Goal: Task Accomplishment & Management: Use online tool/utility

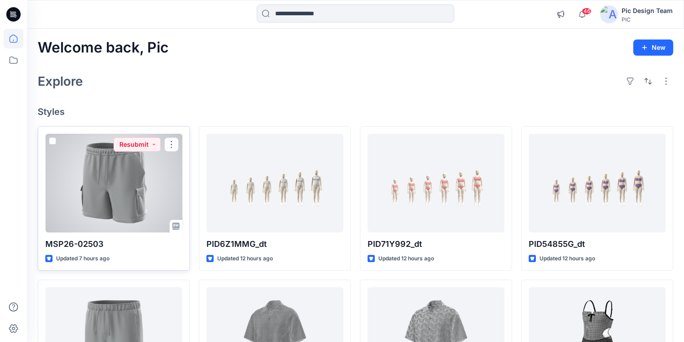
click at [136, 206] on div at bounding box center [113, 183] width 137 height 99
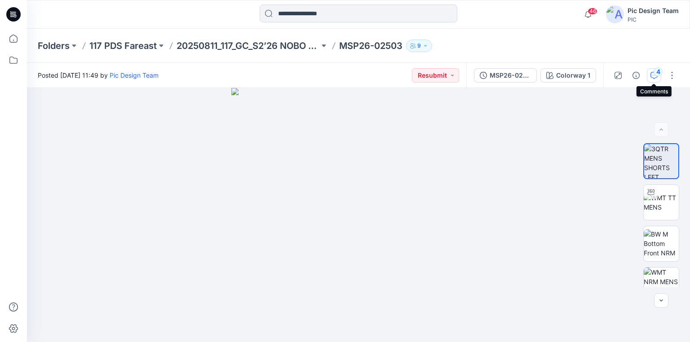
click at [658, 74] on div "4" at bounding box center [657, 71] width 9 height 9
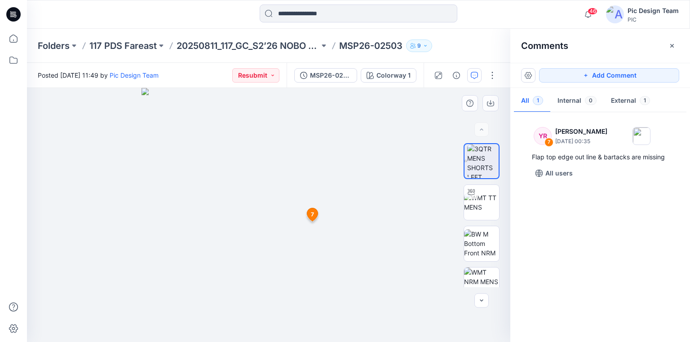
drag, startPoint x: 370, startPoint y: 246, endPoint x: 332, endPoint y: 246, distance: 38.2
click at [485, 205] on img at bounding box center [481, 202] width 35 height 19
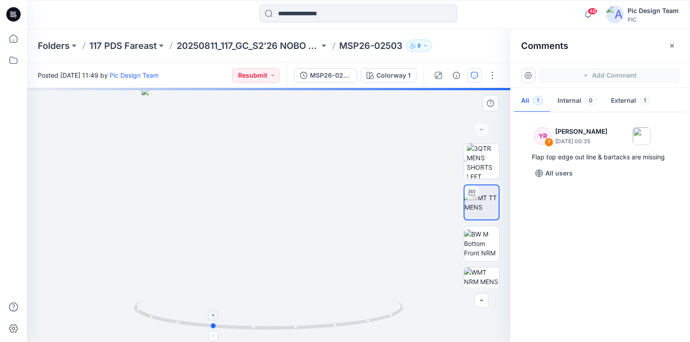
drag, startPoint x: 407, startPoint y: 314, endPoint x: 350, endPoint y: 318, distance: 57.2
click at [350, 318] on div at bounding box center [268, 215] width 483 height 254
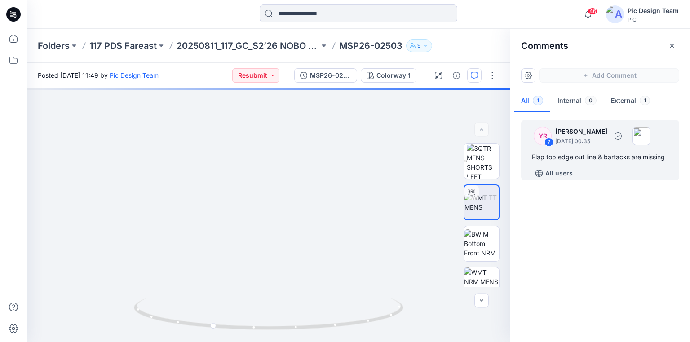
click at [568, 157] on div "Flap top edge out line & bartacks are missing" at bounding box center [600, 157] width 136 height 11
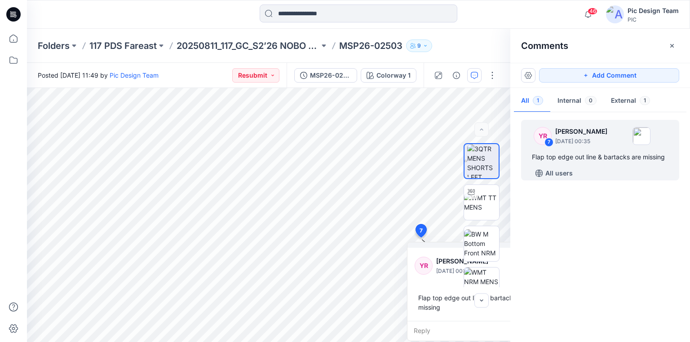
click at [576, 237] on div "YR 7 [PERSON_NAME] [DATE] 00:35 Flap top edge out line & bartacks are missing A…" at bounding box center [600, 224] width 180 height 221
click at [359, 43] on p "MSP26-02503" at bounding box center [370, 46] width 63 height 13
click at [300, 44] on p "20250811_117_GC_S2’26 NOBO Men’s" at bounding box center [247, 46] width 143 height 13
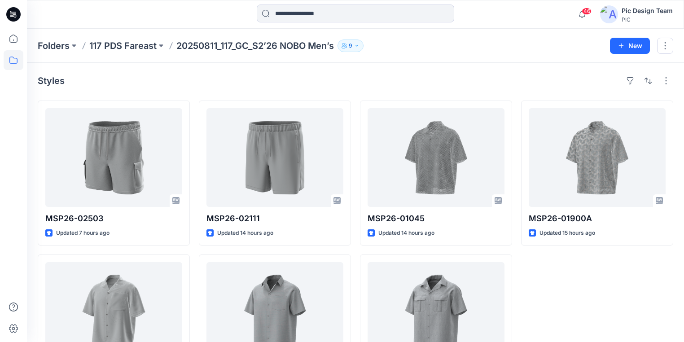
click at [6, 13] on icon at bounding box center [13, 14] width 14 height 29
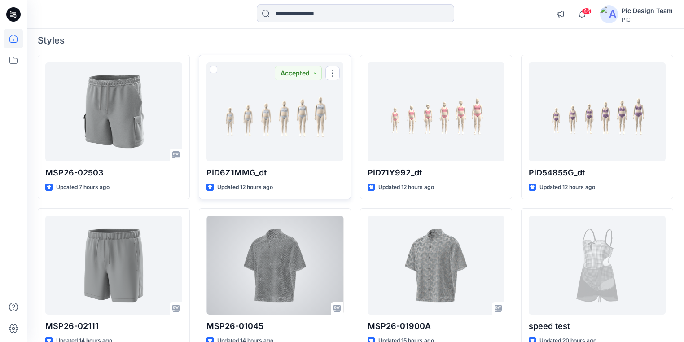
scroll to position [72, 0]
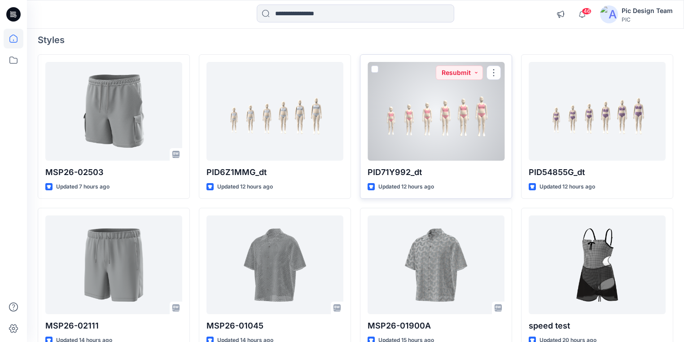
click at [473, 157] on div at bounding box center [436, 111] width 137 height 99
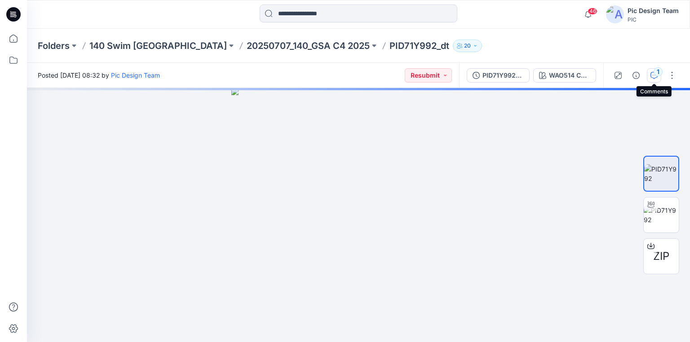
click at [654, 74] on div "1" at bounding box center [657, 71] width 9 height 9
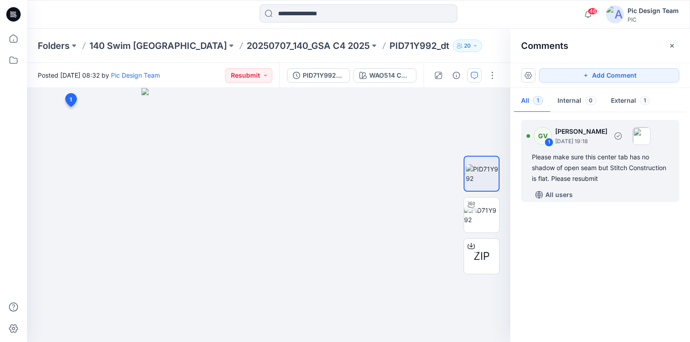
click at [587, 160] on div "Please make sure this center tab has no shadow of open seam but Stitch Construc…" at bounding box center [600, 168] width 136 height 32
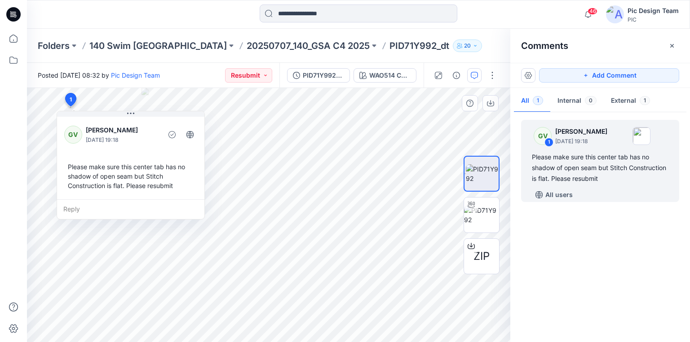
click at [68, 166] on div "Please make sure this center tab has no shadow of open seam but Stitch Construc…" at bounding box center [130, 175] width 133 height 35
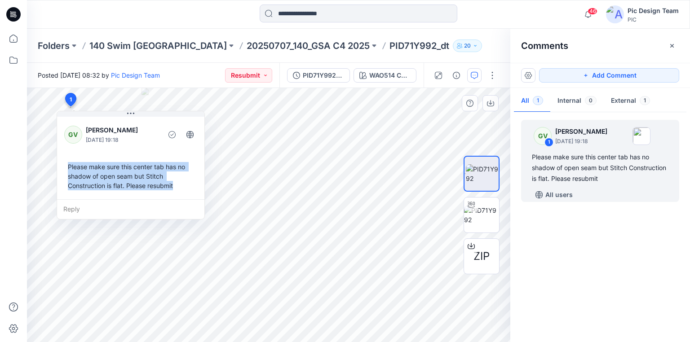
click at [173, 187] on div "Please make sure this center tab has no shadow of open seam but Stitch Construc…" at bounding box center [130, 175] width 133 height 35
copy div "Please make sure this center tab has no shadow of open seam but Stitch Construc…"
click at [246, 46] on p "20250707_140_GSA C4 2025" at bounding box center [307, 46] width 123 height 13
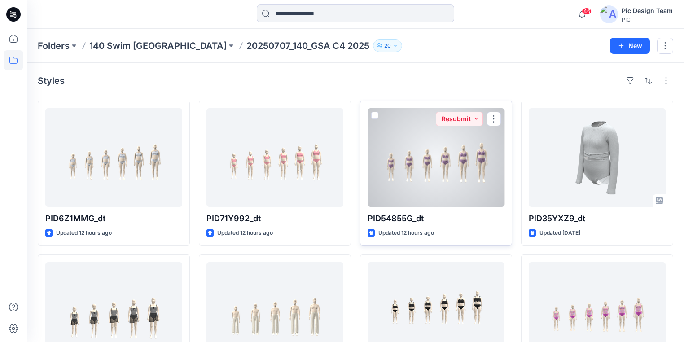
click at [409, 190] on div at bounding box center [436, 157] width 137 height 99
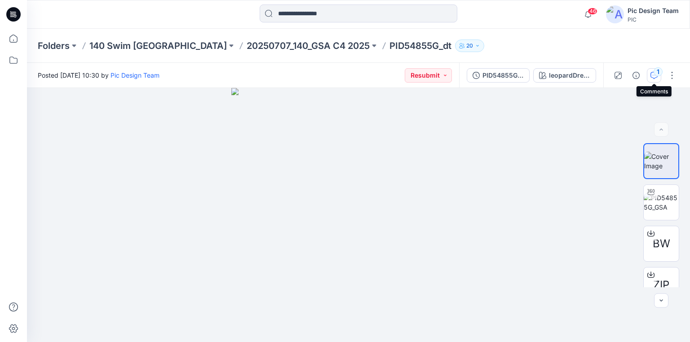
click at [650, 75] on icon "button" at bounding box center [653, 75] width 7 height 7
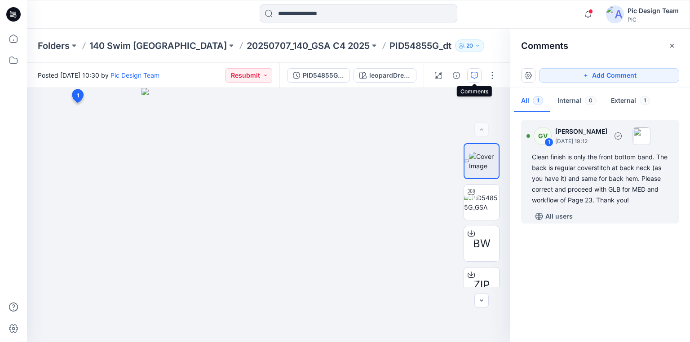
click at [553, 158] on div "Clean finish is only the front bottom band. The back is regular coverstitch at …" at bounding box center [600, 179] width 136 height 54
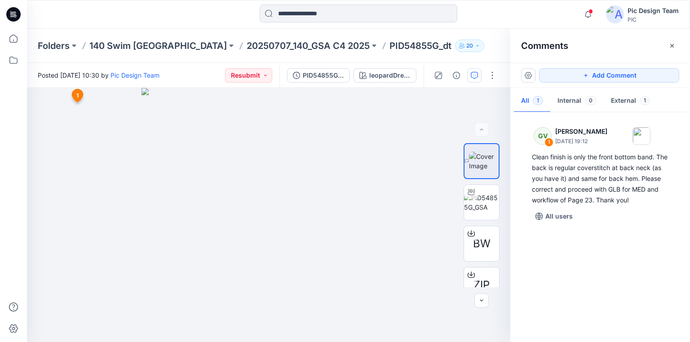
click at [601, 281] on div "GV 1 [PERSON_NAME] [DATE] 19:12 Clean finish is only the front bottom band. The…" at bounding box center [600, 224] width 180 height 221
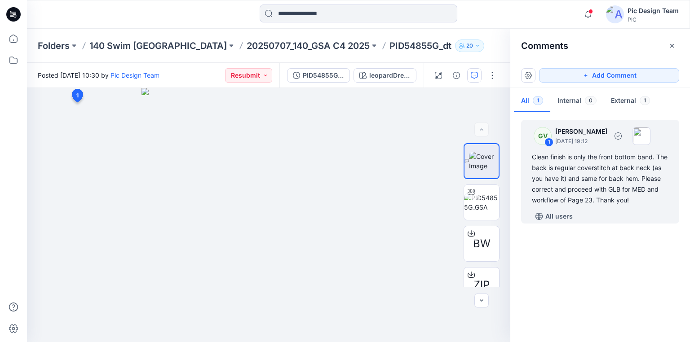
click at [607, 171] on div "Clean finish is only the front bottom band. The back is regular coverstitch at …" at bounding box center [600, 179] width 136 height 54
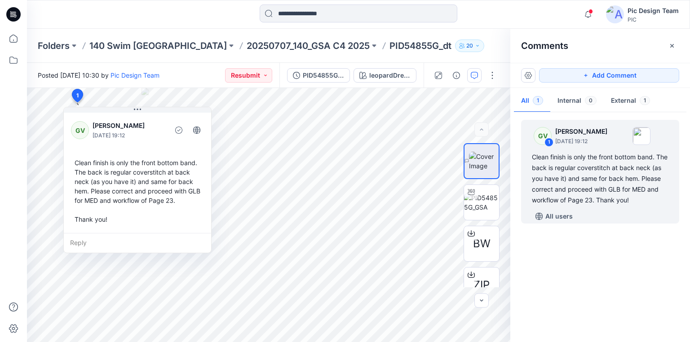
drag, startPoint x: 615, startPoint y: 255, endPoint x: 593, endPoint y: 250, distance: 23.1
click at [614, 256] on div "GV 1 [PERSON_NAME] [DATE] 19:12 Clean finish is only the front bottom band. The…" at bounding box center [600, 224] width 180 height 221
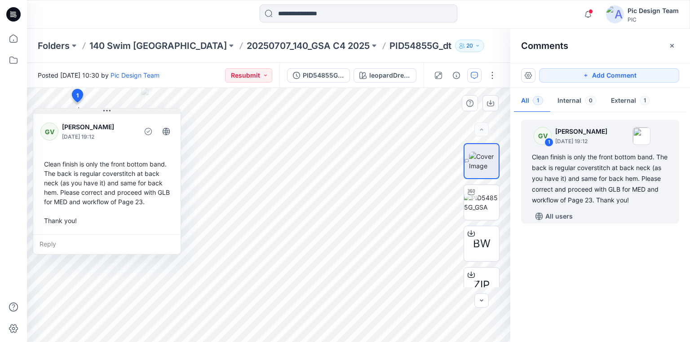
drag, startPoint x: 151, startPoint y: 110, endPoint x: 120, endPoint y: 111, distance: 30.6
click at [120, 111] on button at bounding box center [106, 111] width 147 height 5
click at [246, 48] on p "20250707_140_GSA C4 2025" at bounding box center [307, 46] width 123 height 13
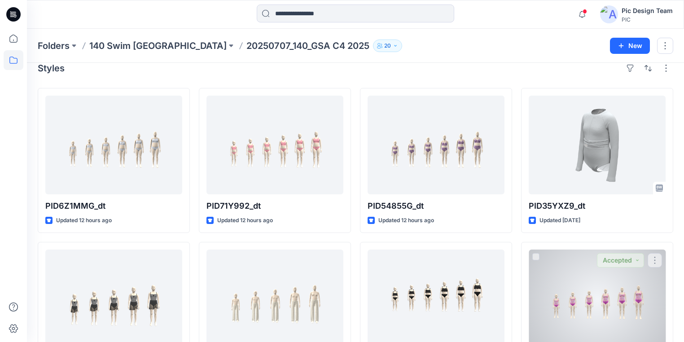
scroll to position [2, 0]
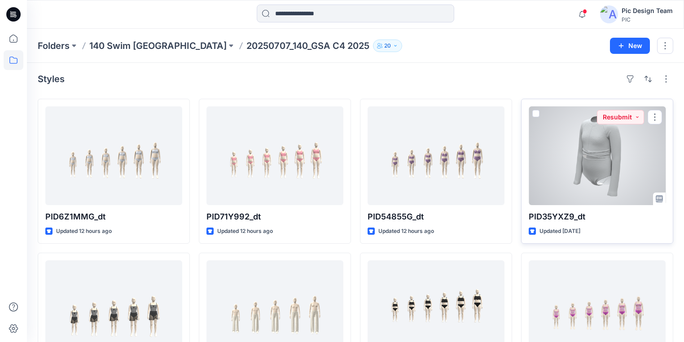
click at [629, 220] on p "PID35YXZ9_dt" at bounding box center [597, 217] width 137 height 13
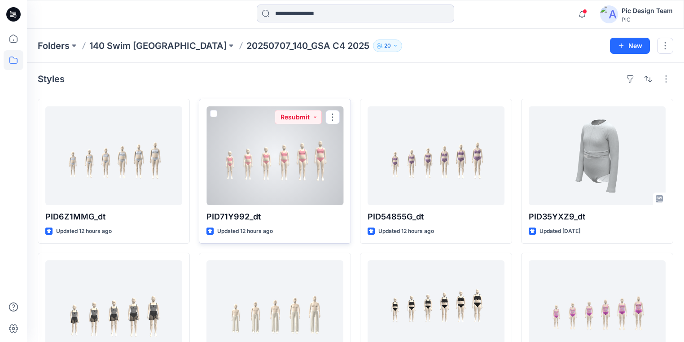
click at [320, 218] on p "PID71Y992_dt" at bounding box center [274, 217] width 137 height 13
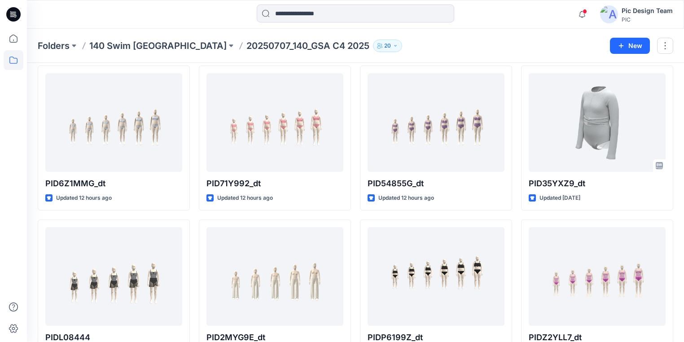
scroll to position [0, 0]
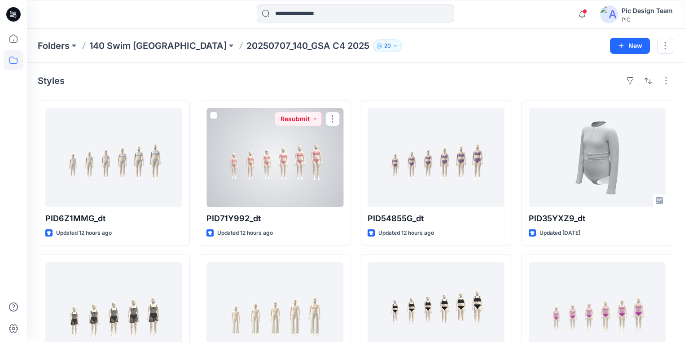
click at [259, 188] on div at bounding box center [274, 157] width 137 height 99
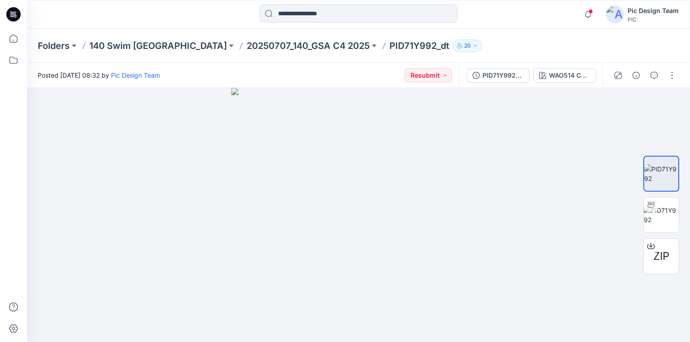
click at [11, 15] on icon at bounding box center [11, 15] width 3 height 0
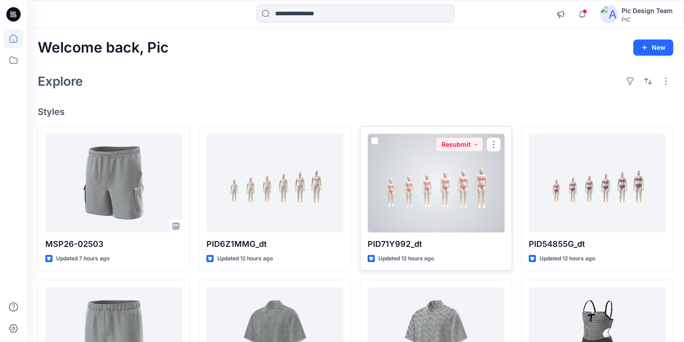
click at [413, 170] on div at bounding box center [436, 183] width 137 height 99
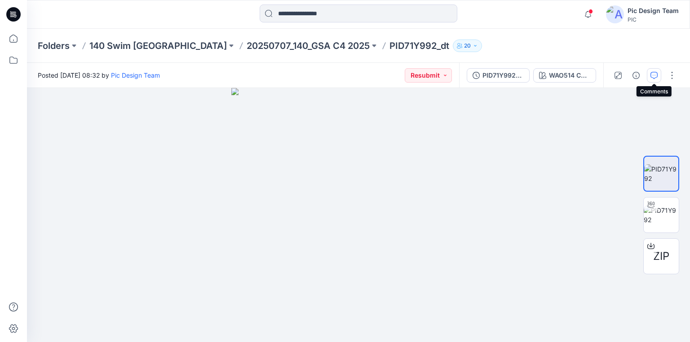
click at [655, 72] on icon "button" at bounding box center [653, 75] width 7 height 7
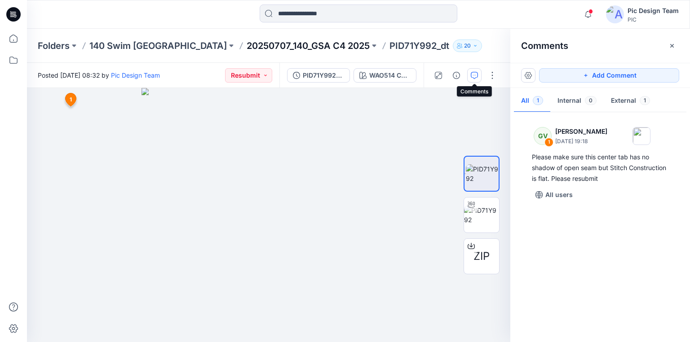
click at [246, 50] on p "20250707_140_GSA C4 2025" at bounding box center [307, 46] width 123 height 13
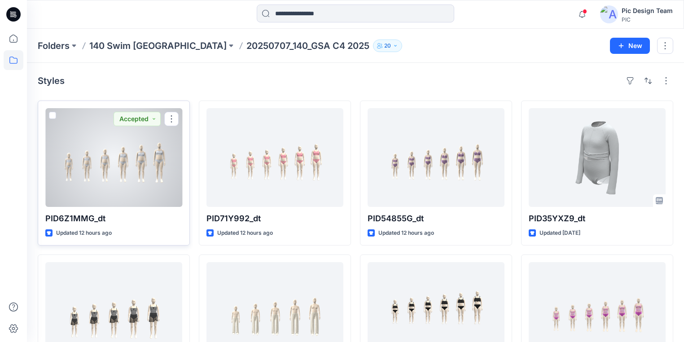
click at [133, 192] on div at bounding box center [113, 157] width 137 height 99
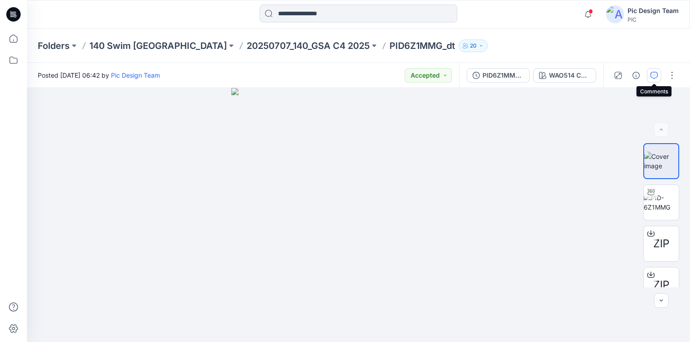
click at [653, 77] on icon "button" at bounding box center [653, 75] width 7 height 7
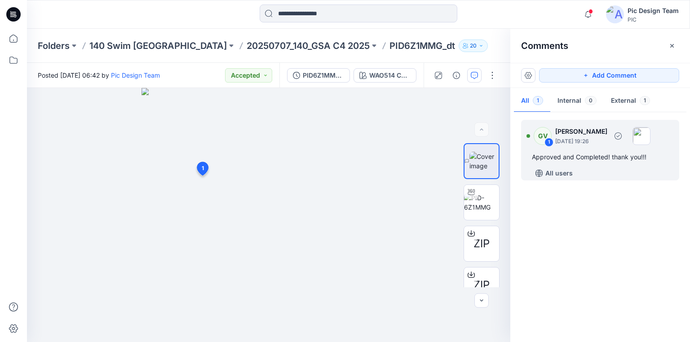
click at [579, 159] on div "Approved and Completed! thank you!!!" at bounding box center [600, 157] width 136 height 11
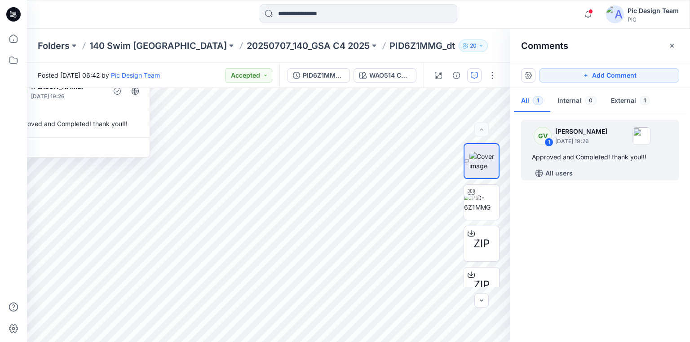
click at [13, 14] on icon at bounding box center [13, 14] width 14 height 14
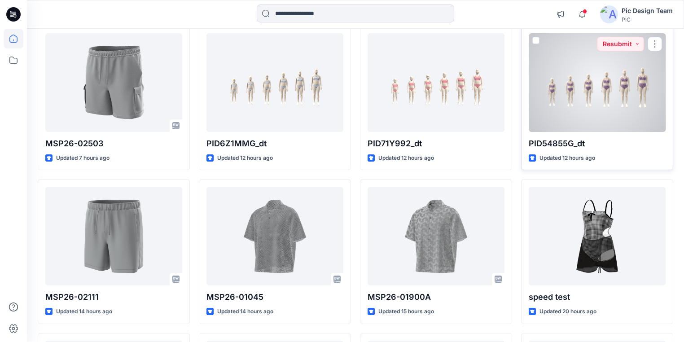
scroll to position [108, 0]
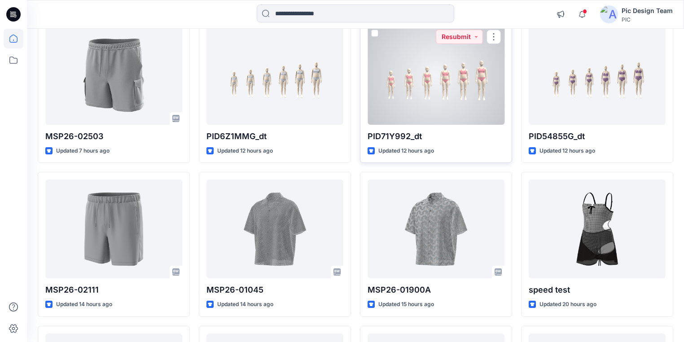
click at [410, 83] on div at bounding box center [436, 75] width 137 height 99
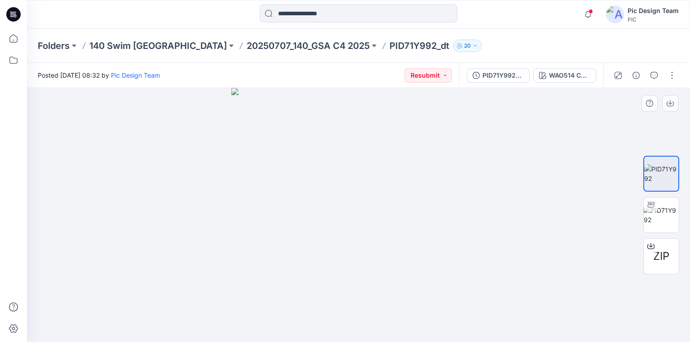
click at [469, 155] on img at bounding box center [358, 215] width 254 height 254
click at [572, 152] on div at bounding box center [358, 215] width 663 height 254
click at [656, 74] on icon "button" at bounding box center [653, 75] width 7 height 7
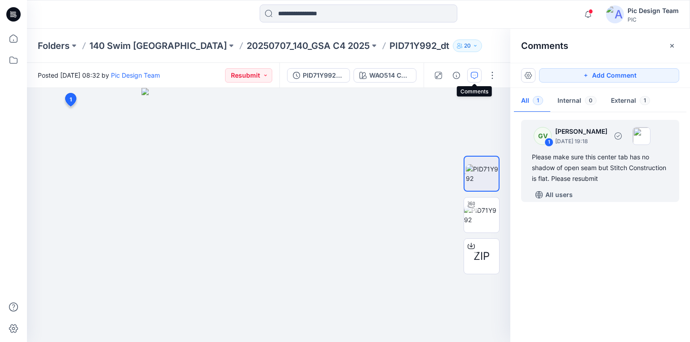
click at [571, 156] on div "Please make sure this center tab has no shadow of open seam but Stitch Construc…" at bounding box center [600, 168] width 136 height 32
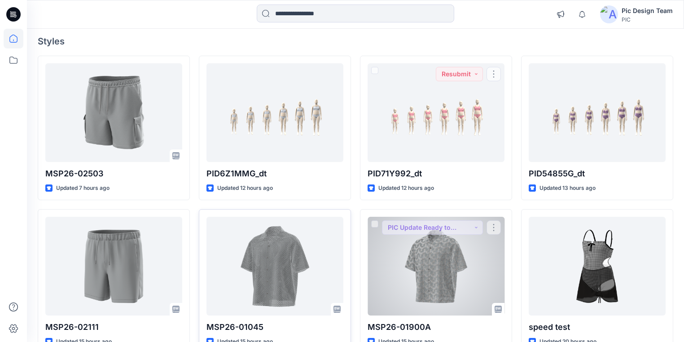
scroll to position [165, 0]
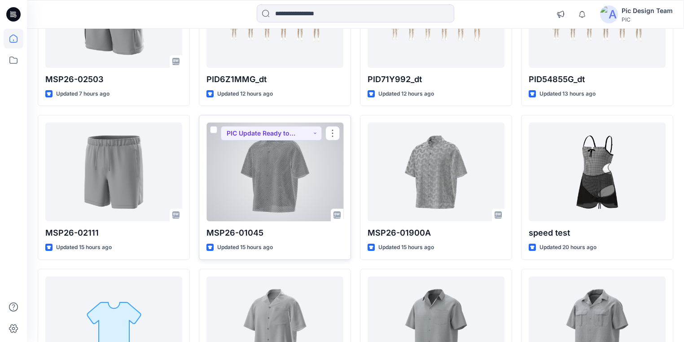
click at [289, 174] on div at bounding box center [274, 172] width 137 height 99
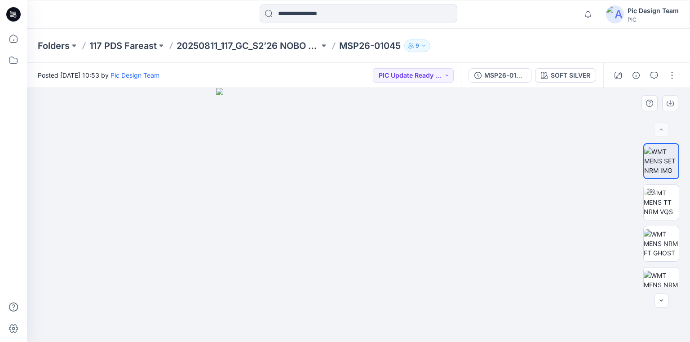
drag, startPoint x: 380, startPoint y: 147, endPoint x: 419, endPoint y: 199, distance: 65.4
click at [658, 211] on img at bounding box center [660, 202] width 35 height 28
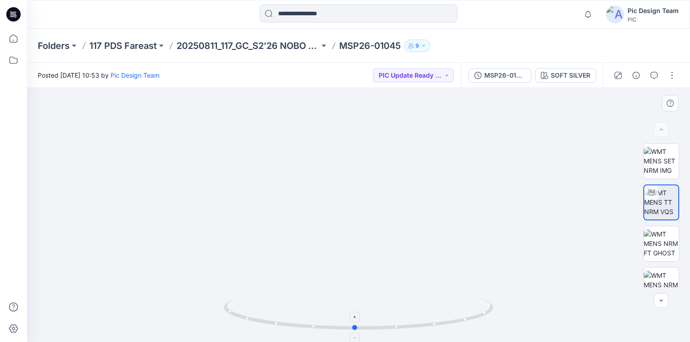
drag, startPoint x: 437, startPoint y: 328, endPoint x: 433, endPoint y: 320, distance: 9.3
click at [433, 320] on icon at bounding box center [360, 316] width 272 height 34
click at [296, 43] on p "20250811_117_GC_S2’26 NOBO Men’s" at bounding box center [247, 46] width 143 height 13
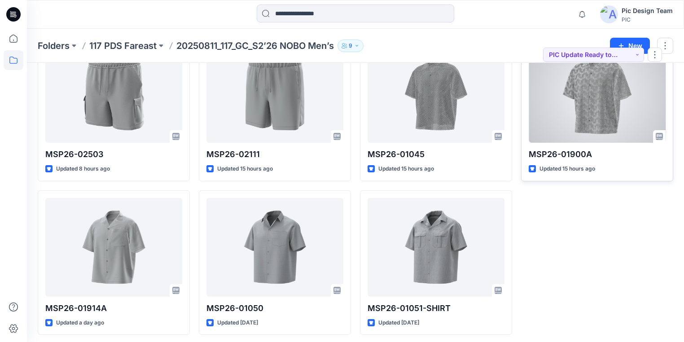
scroll to position [67, 0]
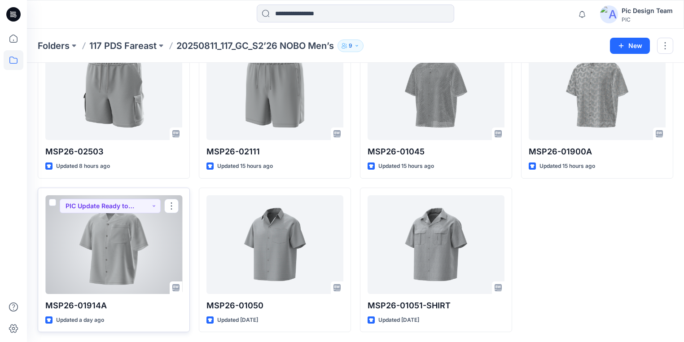
click at [88, 266] on div at bounding box center [113, 244] width 137 height 99
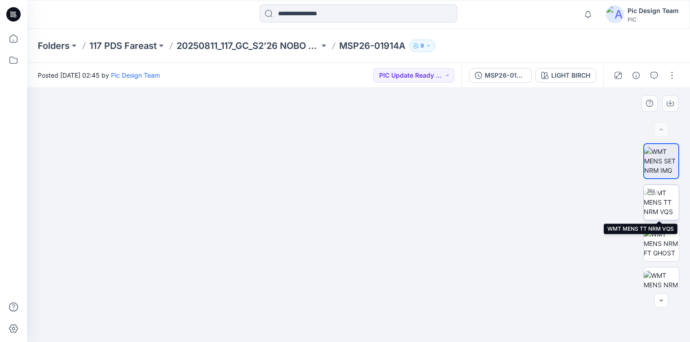
click at [659, 208] on img at bounding box center [660, 202] width 35 height 28
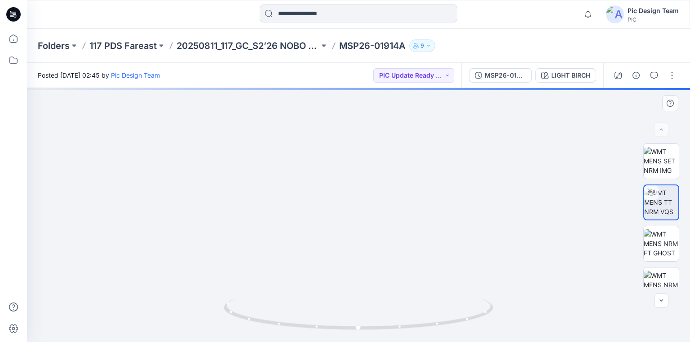
drag, startPoint x: 413, startPoint y: 210, endPoint x: 416, endPoint y: 228, distance: 18.7
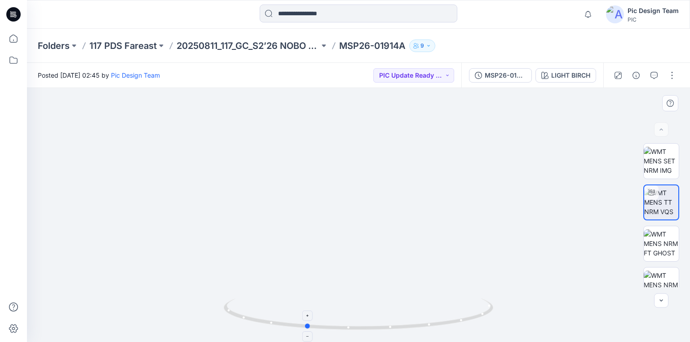
drag, startPoint x: 460, startPoint y: 321, endPoint x: 407, endPoint y: 313, distance: 53.2
click at [407, 313] on icon at bounding box center [360, 316] width 272 height 34
click at [289, 45] on p "20250811_117_GC_S2’26 NOBO Men’s" at bounding box center [247, 46] width 143 height 13
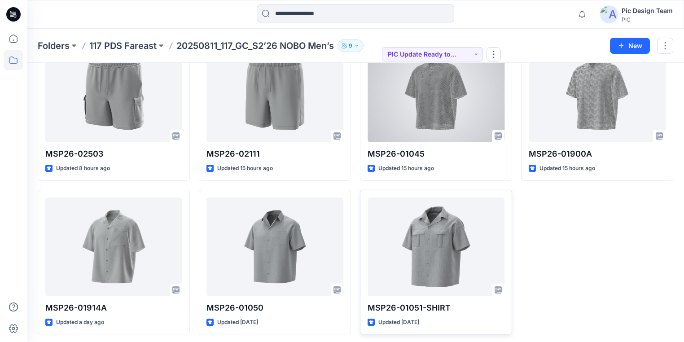
scroll to position [67, 0]
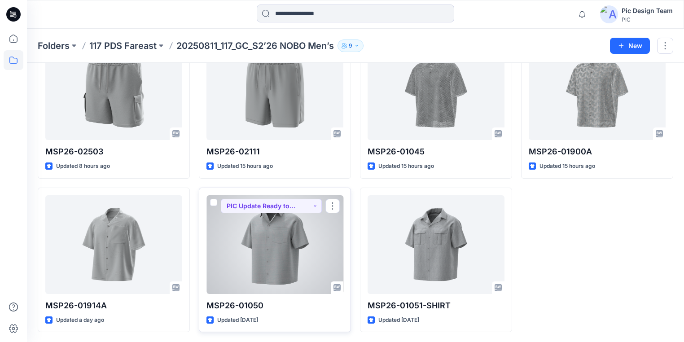
click at [313, 260] on div at bounding box center [274, 244] width 137 height 99
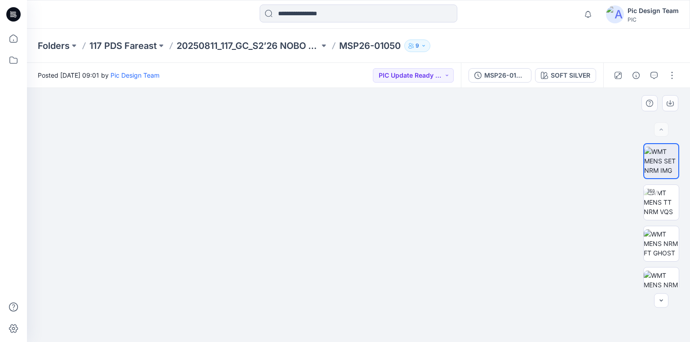
drag, startPoint x: 379, startPoint y: 235, endPoint x: 409, endPoint y: 237, distance: 29.7
click at [663, 201] on img at bounding box center [660, 202] width 35 height 28
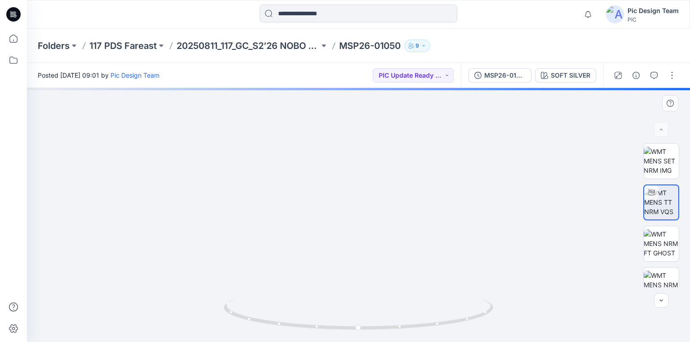
drag, startPoint x: 371, startPoint y: 156, endPoint x: 368, endPoint y: 212, distance: 55.7
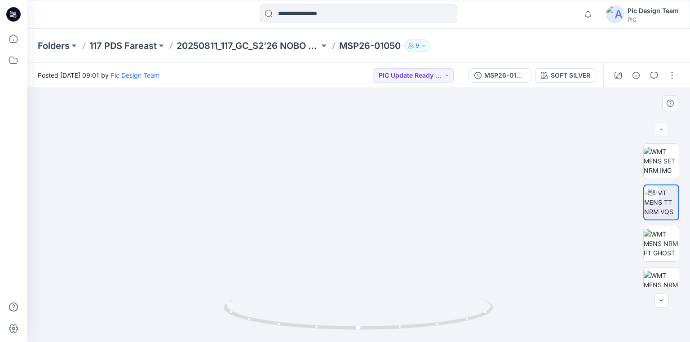
drag, startPoint x: 410, startPoint y: 270, endPoint x: 411, endPoint y: 231, distance: 39.1
drag, startPoint x: 451, startPoint y: 322, endPoint x: 448, endPoint y: 316, distance: 7.0
click at [448, 316] on icon at bounding box center [360, 316] width 272 height 34
drag, startPoint x: 227, startPoint y: 37, endPoint x: 230, endPoint y: 41, distance: 5.5
click at [227, 38] on div "Folders 117 PDS Fareast 20250811_117_GC_S2’26 NOBO Men’s MSP26-01050 9" at bounding box center [358, 46] width 663 height 34
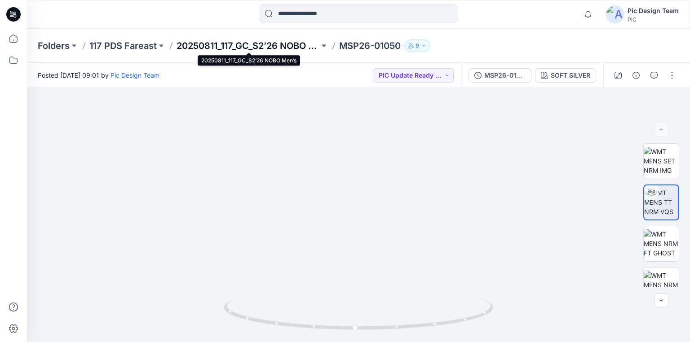
click at [228, 47] on p "20250811_117_GC_S2’26 NOBO Men’s" at bounding box center [247, 46] width 143 height 13
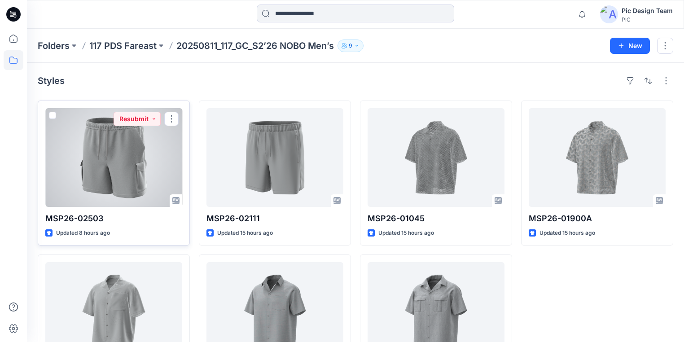
click at [129, 168] on div at bounding box center [113, 157] width 137 height 99
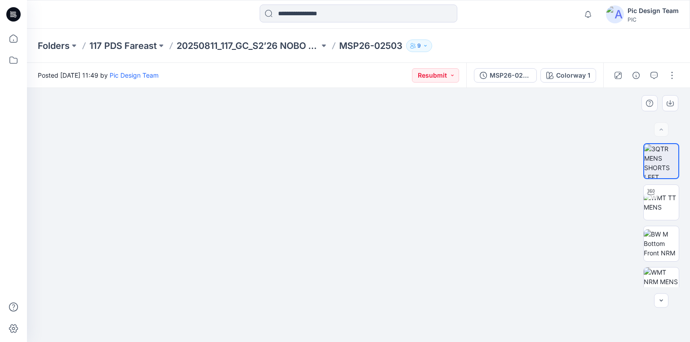
drag, startPoint x: 459, startPoint y: 228, endPoint x: 409, endPoint y: 228, distance: 50.3
click at [478, 241] on img at bounding box center [358, 215] width 254 height 254
click at [494, 222] on div at bounding box center [358, 215] width 663 height 254
click at [654, 77] on icon "button" at bounding box center [653, 75] width 7 height 7
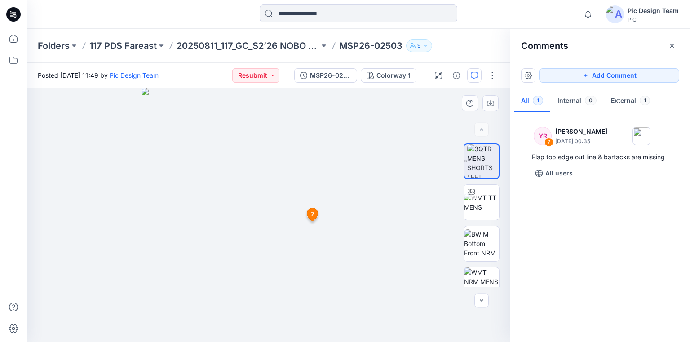
click at [312, 214] on span "7" at bounding box center [312, 215] width 3 height 8
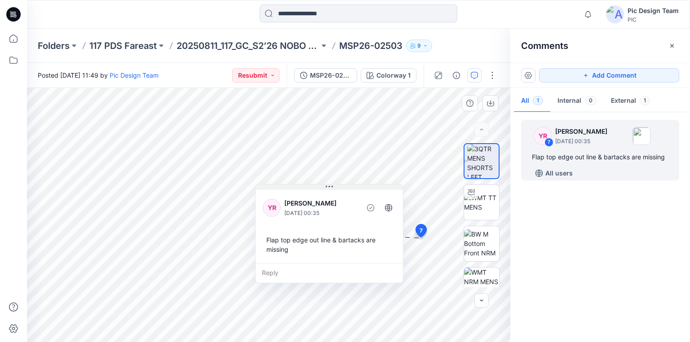
drag, startPoint x: 447, startPoint y: 245, endPoint x: 295, endPoint y: 187, distance: 162.4
click at [295, 187] on button at bounding box center [328, 187] width 147 height 5
click at [480, 201] on img at bounding box center [481, 202] width 35 height 19
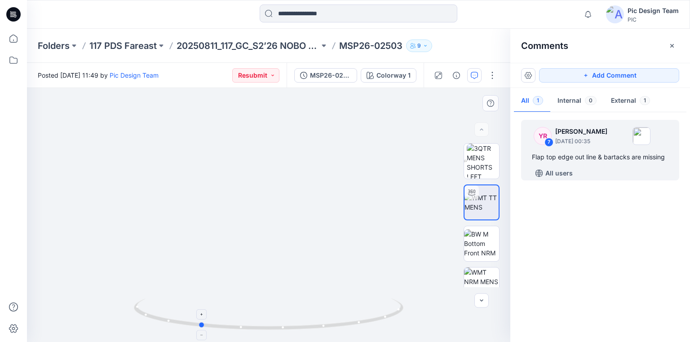
drag, startPoint x: 383, startPoint y: 321, endPoint x: 314, endPoint y: 321, distance: 69.1
click at [314, 321] on icon at bounding box center [270, 316] width 272 height 34
drag, startPoint x: 286, startPoint y: 330, endPoint x: 357, endPoint y: 311, distance: 73.8
click at [357, 311] on icon at bounding box center [270, 316] width 272 height 34
click at [327, 75] on div "MSP26-02503" at bounding box center [330, 75] width 41 height 10
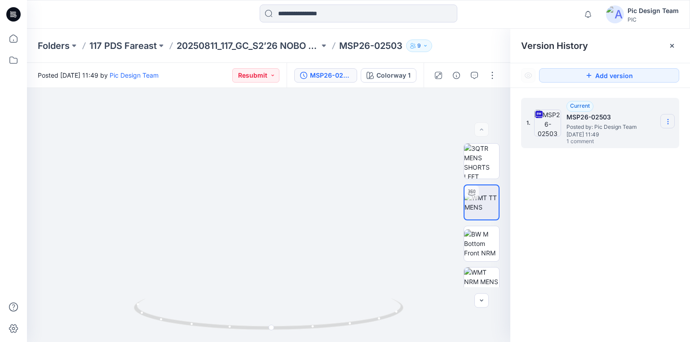
click at [666, 122] on icon at bounding box center [667, 121] width 7 height 7
click at [610, 138] on span "Download Source BW File" at bounding box center [621, 139] width 75 height 11
drag, startPoint x: 329, startPoint y: 151, endPoint x: 325, endPoint y: 246, distance: 94.8
drag, startPoint x: 305, startPoint y: 163, endPoint x: 339, endPoint y: 215, distance: 63.0
drag, startPoint x: 346, startPoint y: 142, endPoint x: 342, endPoint y: 220, distance: 78.6
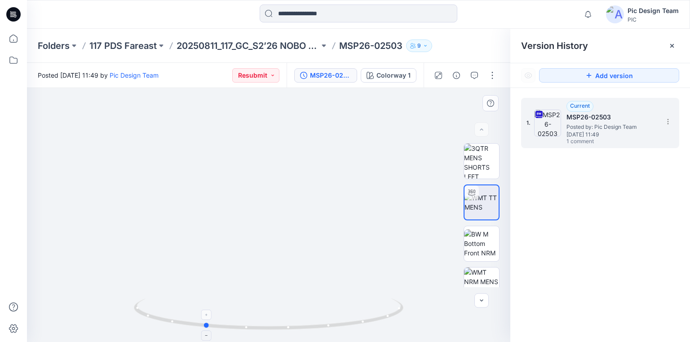
drag, startPoint x: 400, startPoint y: 312, endPoint x: 332, endPoint y: 310, distance: 67.8
drag, startPoint x: 332, startPoint y: 310, endPoint x: 187, endPoint y: 141, distance: 222.5
click at [184, 149] on img at bounding box center [289, 177] width 825 height 332
click at [9, 11] on icon at bounding box center [13, 14] width 14 height 14
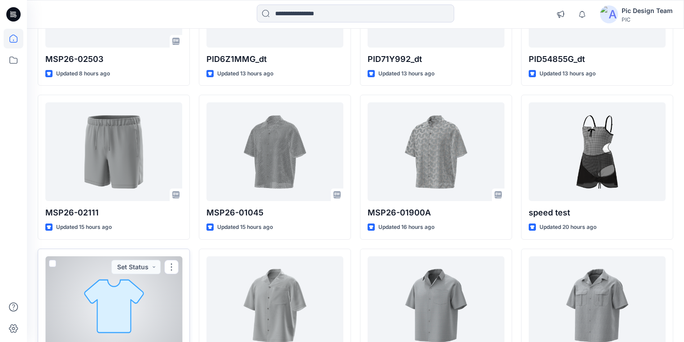
scroll to position [278, 0]
